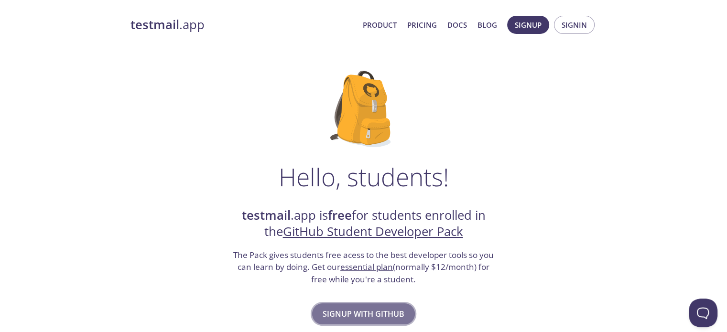
click at [381, 307] on span "Signup with GitHub" at bounding box center [364, 313] width 82 height 13
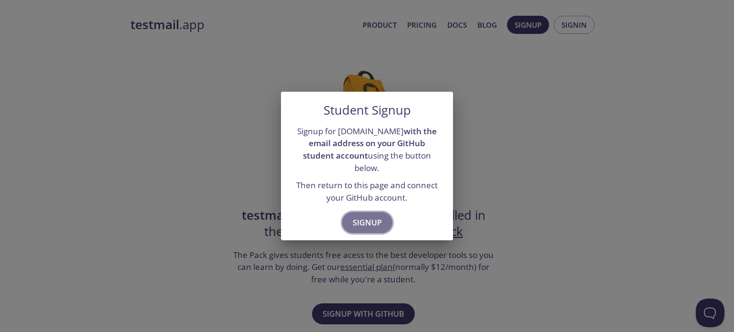
click at [365, 216] on span "Signup" at bounding box center [367, 222] width 29 height 13
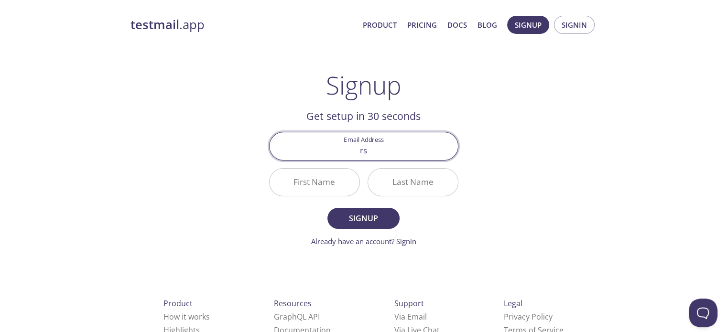
type input "[EMAIL_ADDRESS][DOMAIN_NAME]"
click at [337, 176] on input "First Name" at bounding box center [315, 182] width 90 height 27
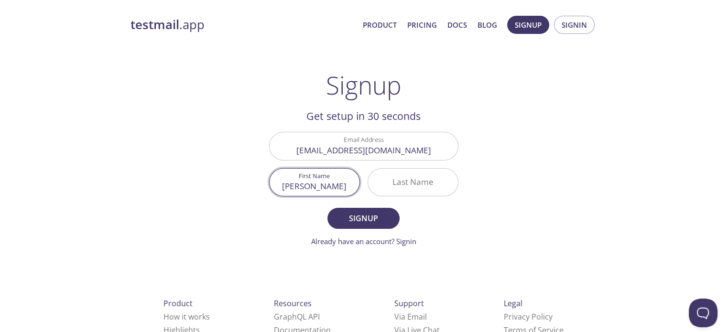
type input "[PERSON_NAME]"
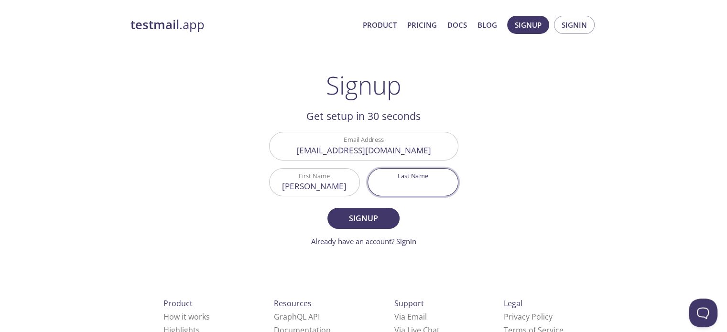
click at [406, 193] on input "Last Name" at bounding box center [413, 182] width 90 height 27
type input "[PERSON_NAME]"
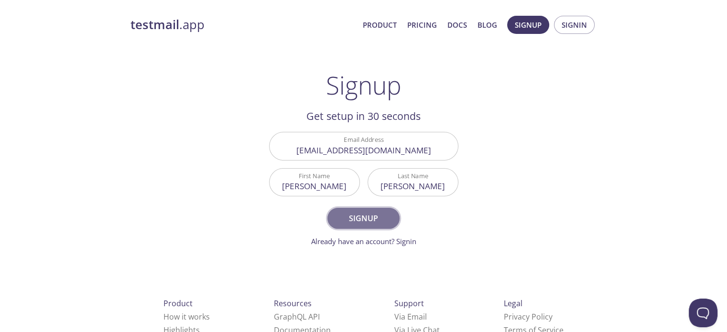
click at [365, 216] on span "Signup" at bounding box center [363, 218] width 51 height 13
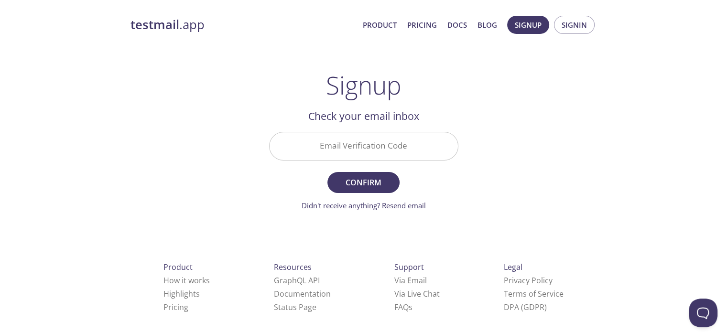
click at [378, 143] on input "Email Verification Code" at bounding box center [364, 145] width 188 height 27
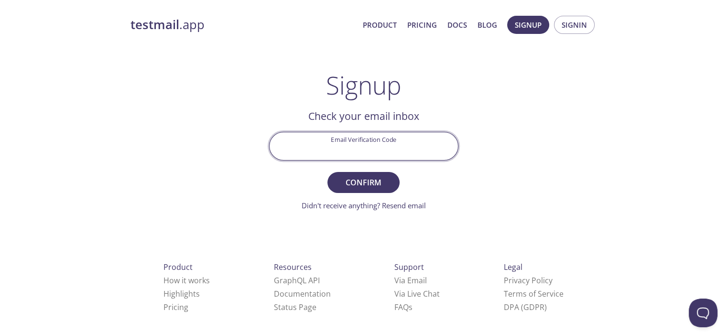
paste input "EGMWX7S"
type input "EGMWX7S"
click at [359, 178] on span "Confirm" at bounding box center [363, 182] width 51 height 13
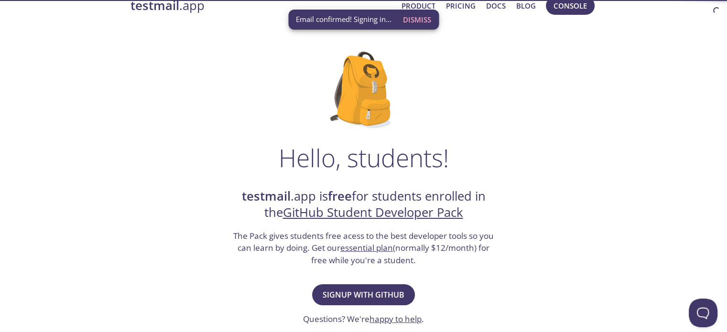
scroll to position [41, 0]
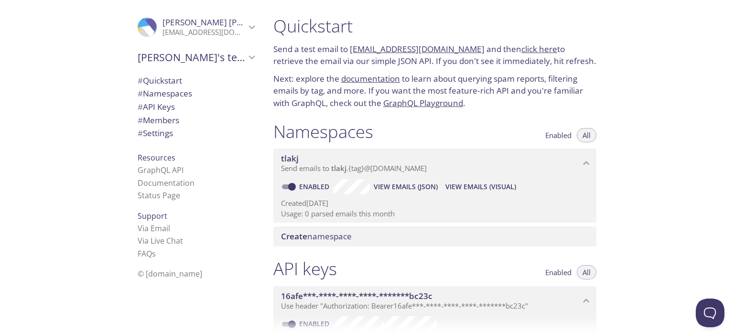
click at [407, 45] on link "[EMAIL_ADDRESS][DOMAIN_NAME]" at bounding box center [417, 49] width 135 height 11
click at [606, 70] on div "Quickstart Send a test email to [EMAIL_ADDRESS][DOMAIN_NAME] and then click her…" at bounding box center [439, 166] width 346 height 332
click at [391, 48] on link "[EMAIL_ADDRESS][DOMAIN_NAME]" at bounding box center [417, 49] width 135 height 11
click at [523, 51] on link "click here" at bounding box center [540, 49] width 36 height 11
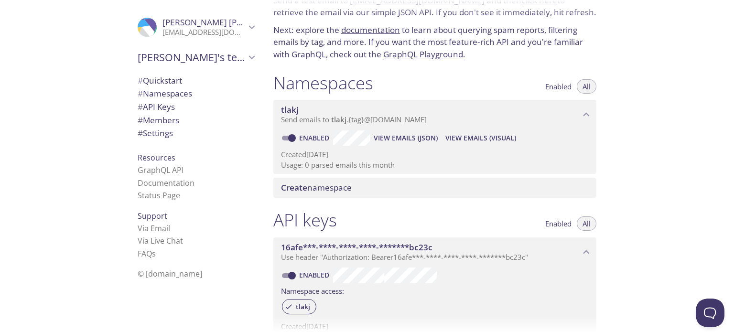
scroll to position [49, 0]
click at [405, 142] on span "View Emails (JSON)" at bounding box center [406, 137] width 64 height 11
click at [469, 140] on span "View Emails (Visual)" at bounding box center [481, 137] width 71 height 11
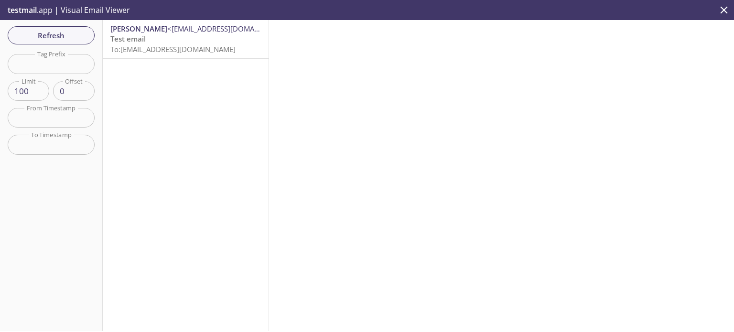
click at [210, 37] on p "Test email To: [EMAIL_ADDRESS][DOMAIN_NAME]" at bounding box center [185, 44] width 151 height 21
